Goal: Information Seeking & Learning: Learn about a topic

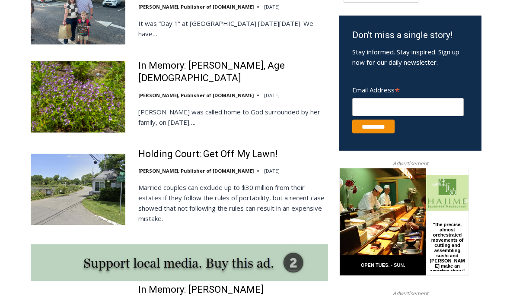
scroll to position [548, 0]
click at [250, 156] on link "Holding Court: Get Off My Lawn!" at bounding box center [208, 154] width 140 height 13
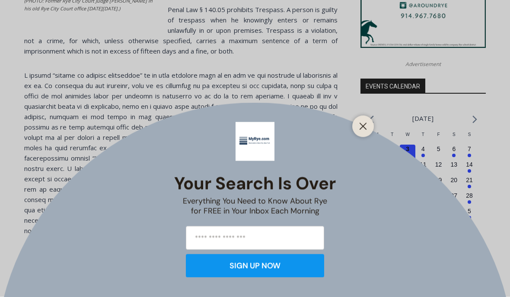
scroll to position [891, 0]
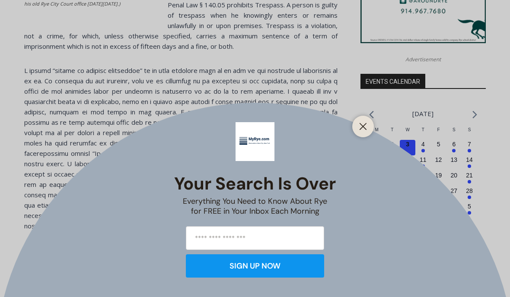
click at [364, 131] on icon "Close" at bounding box center [363, 127] width 8 height 8
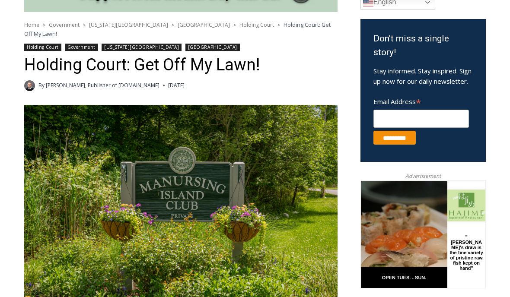
scroll to position [0, 0]
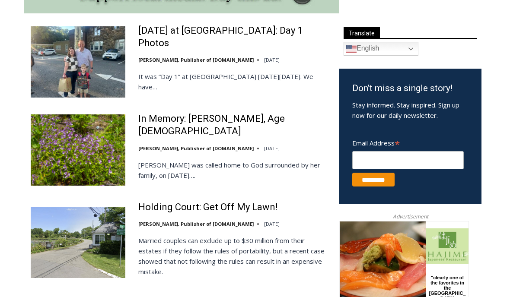
scroll to position [516, 0]
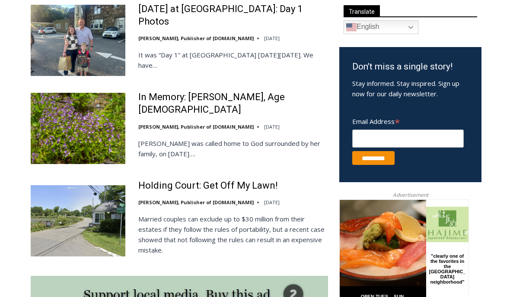
click at [236, 189] on link "Holding Court: Get Off My Lawn!" at bounding box center [208, 186] width 140 height 13
